Goal: Navigation & Orientation: Find specific page/section

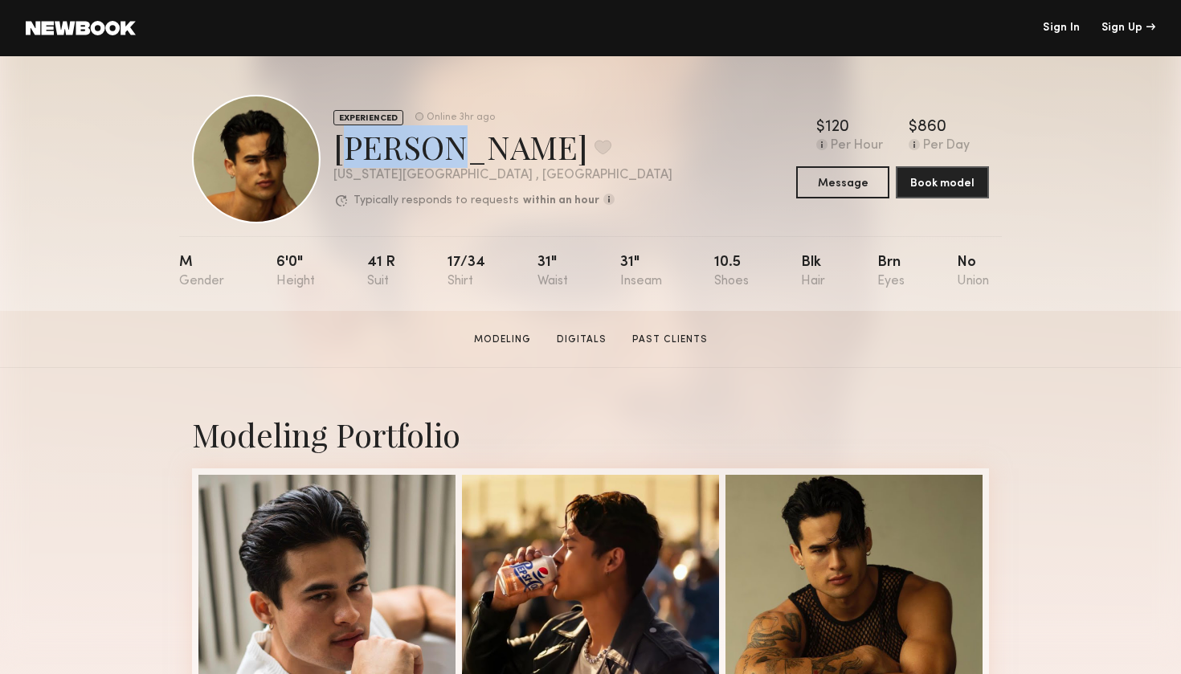
drag, startPoint x: 335, startPoint y: 141, endPoint x: 431, endPoint y: 146, distance: 95.7
click at [431, 146] on div "Noah S. Favorite" at bounding box center [502, 146] width 339 height 43
copy div "Noah S"
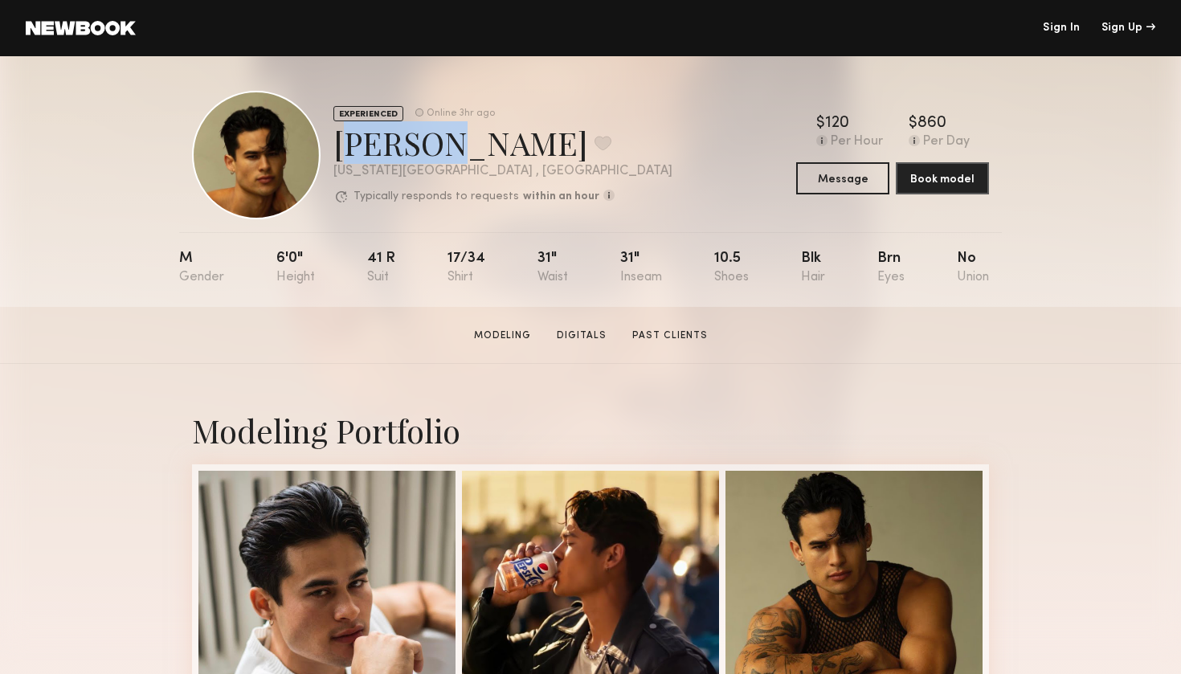
scroll to position [14, 0]
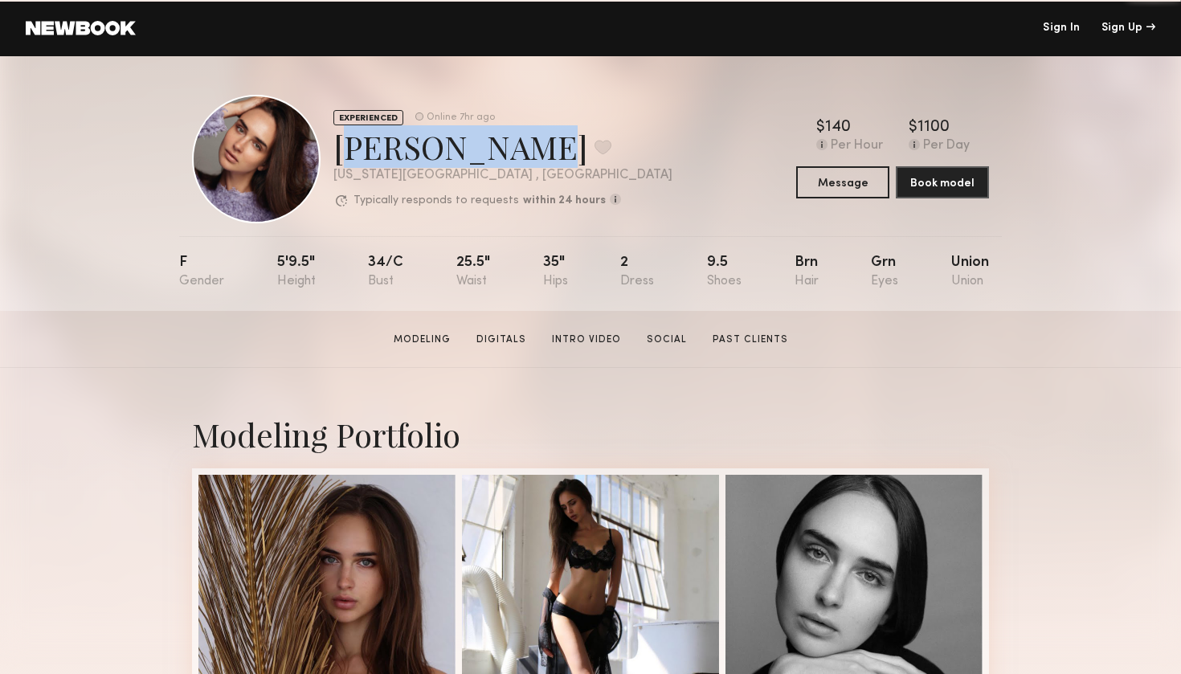
drag, startPoint x: 337, startPoint y: 149, endPoint x: 483, endPoint y: 156, distance: 146.3
click at [483, 156] on div "Kristina B. Favorite" at bounding box center [502, 146] width 339 height 43
copy div "Kristina B."
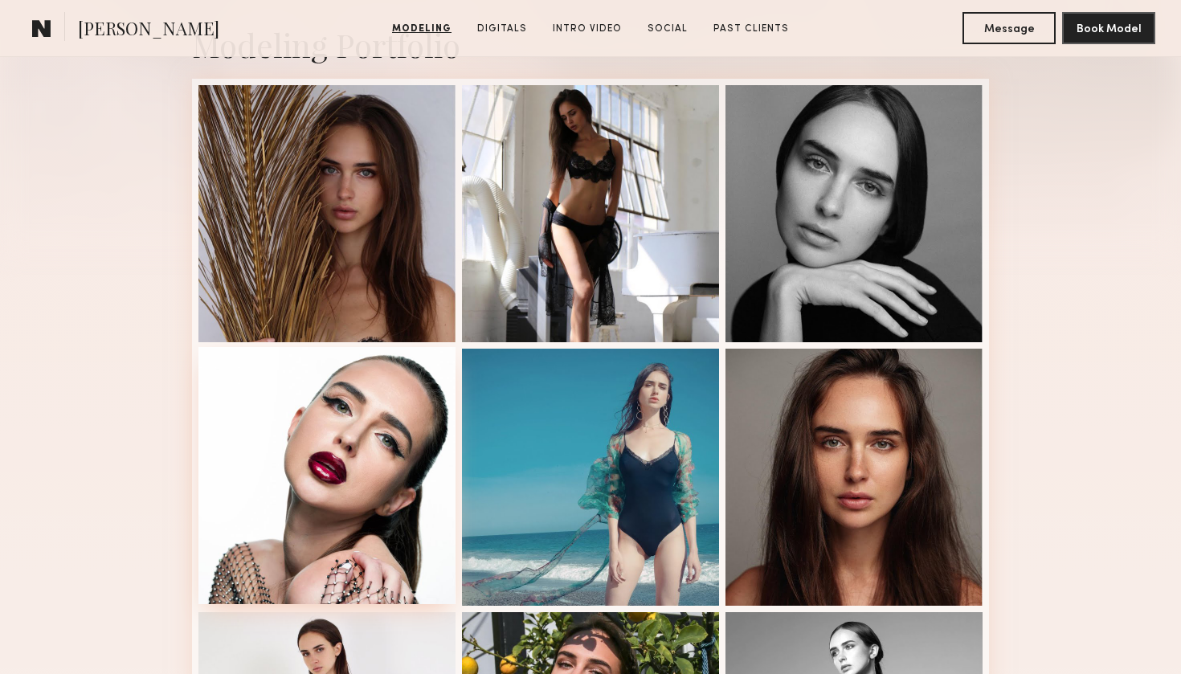
scroll to position [390, 0]
